Goal: Find specific page/section: Find specific page/section

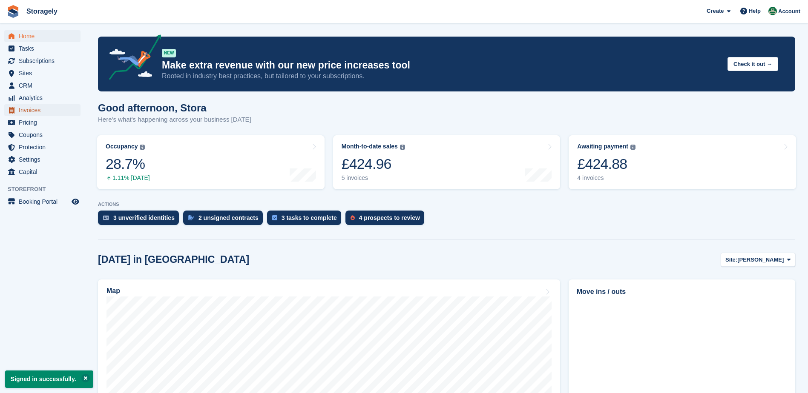
click at [38, 115] on span "Invoices" at bounding box center [44, 110] width 51 height 12
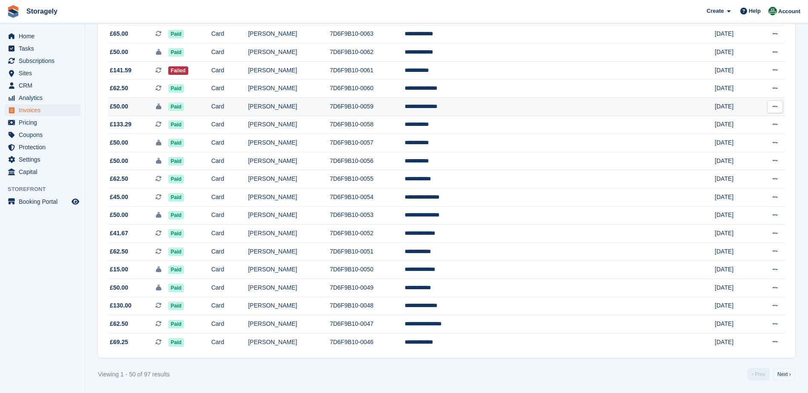
scroll to position [698, 0]
click at [791, 372] on link "Next ›" at bounding box center [784, 374] width 22 height 13
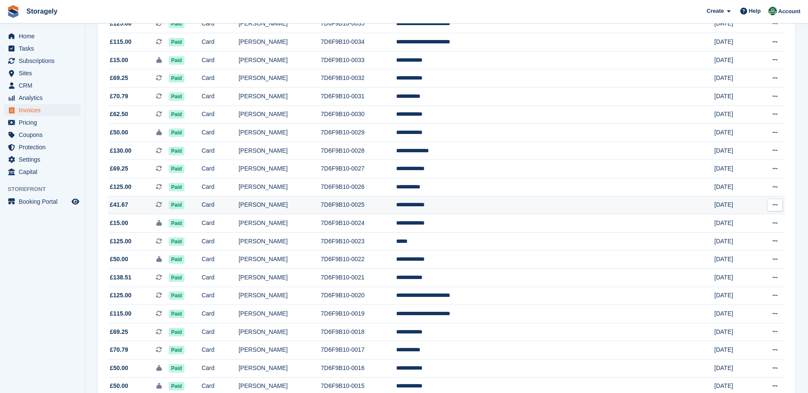
scroll to position [304, 0]
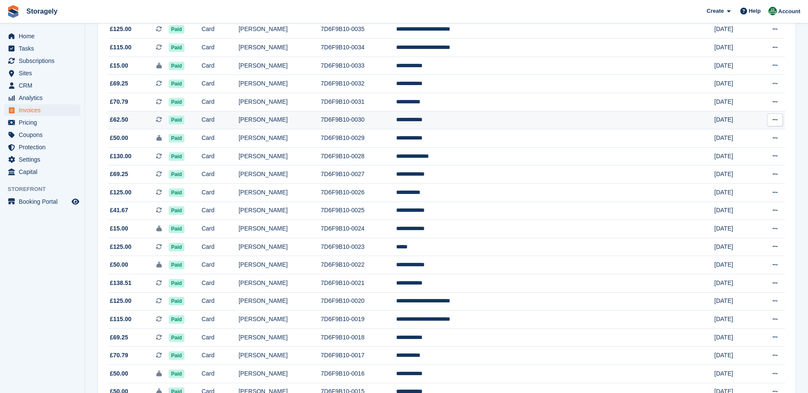
click at [395, 115] on td "7D6F9B10-0030" at bounding box center [358, 120] width 75 height 18
